Goal: Transaction & Acquisition: Purchase product/service

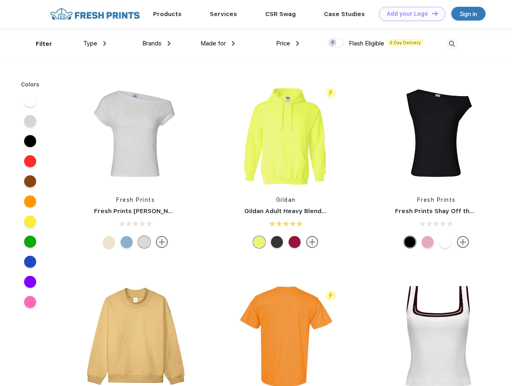
click at [409, 14] on link "Add your Logo Design Tool" at bounding box center [412, 14] width 66 height 14
click at [0, 0] on div "Design Tool" at bounding box center [0, 0] width 0 height 0
click at [431, 13] on link "Add your Logo Design Tool" at bounding box center [412, 14] width 66 height 14
click at [39, 44] on div "Filter" at bounding box center [44, 43] width 16 height 9
click at [95, 43] on span "Type" at bounding box center [90, 43] width 14 height 7
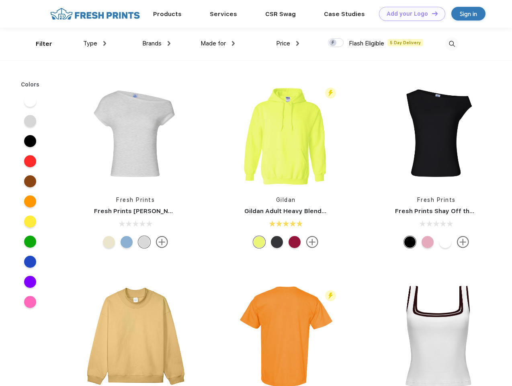
click at [156, 43] on span "Brands" at bounding box center [151, 43] width 19 height 7
click at [218, 43] on span "Made for" at bounding box center [213, 43] width 25 height 7
click at [288, 43] on span "Price" at bounding box center [283, 43] width 14 height 7
click at [336, 43] on div at bounding box center [336, 42] width 16 height 9
click at [333, 43] on input "checkbox" at bounding box center [330, 40] width 5 height 5
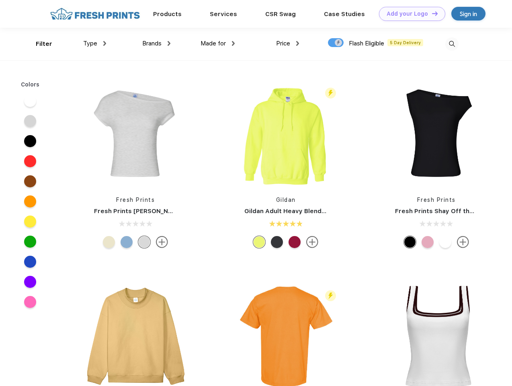
click at [452, 44] on img at bounding box center [451, 43] width 13 height 13
